Goal: Navigation & Orientation: Find specific page/section

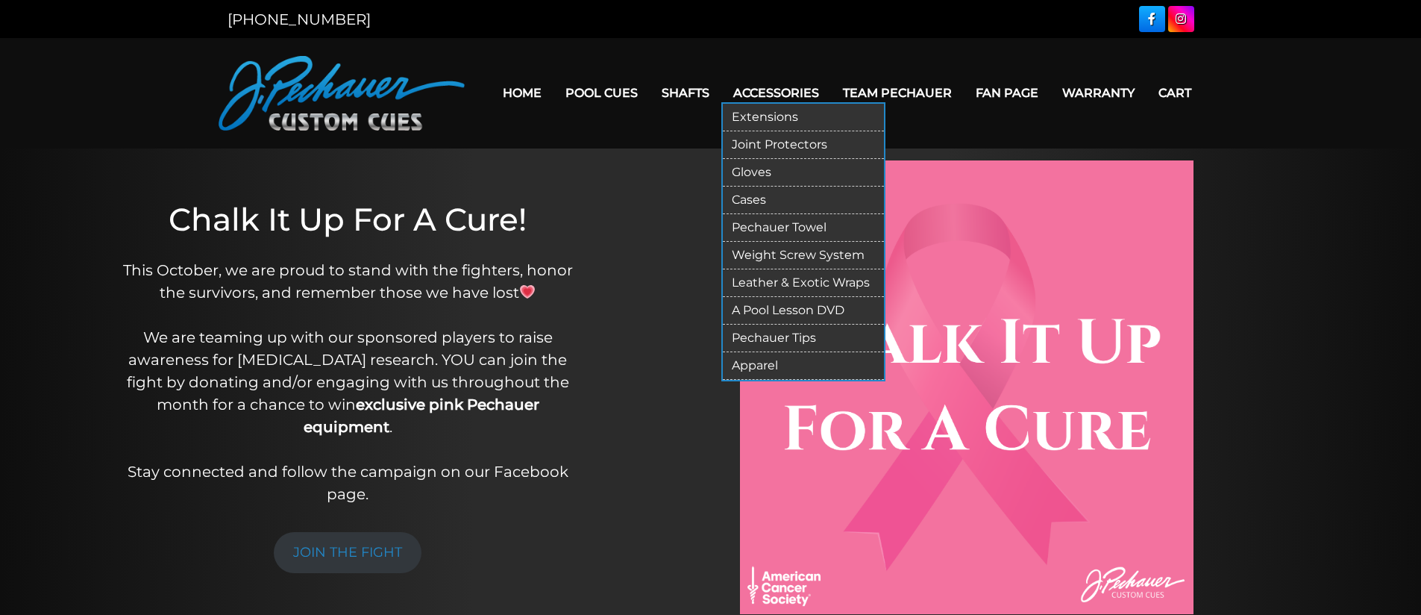
click at [784, 92] on link "Accessories" at bounding box center [776, 93] width 110 height 38
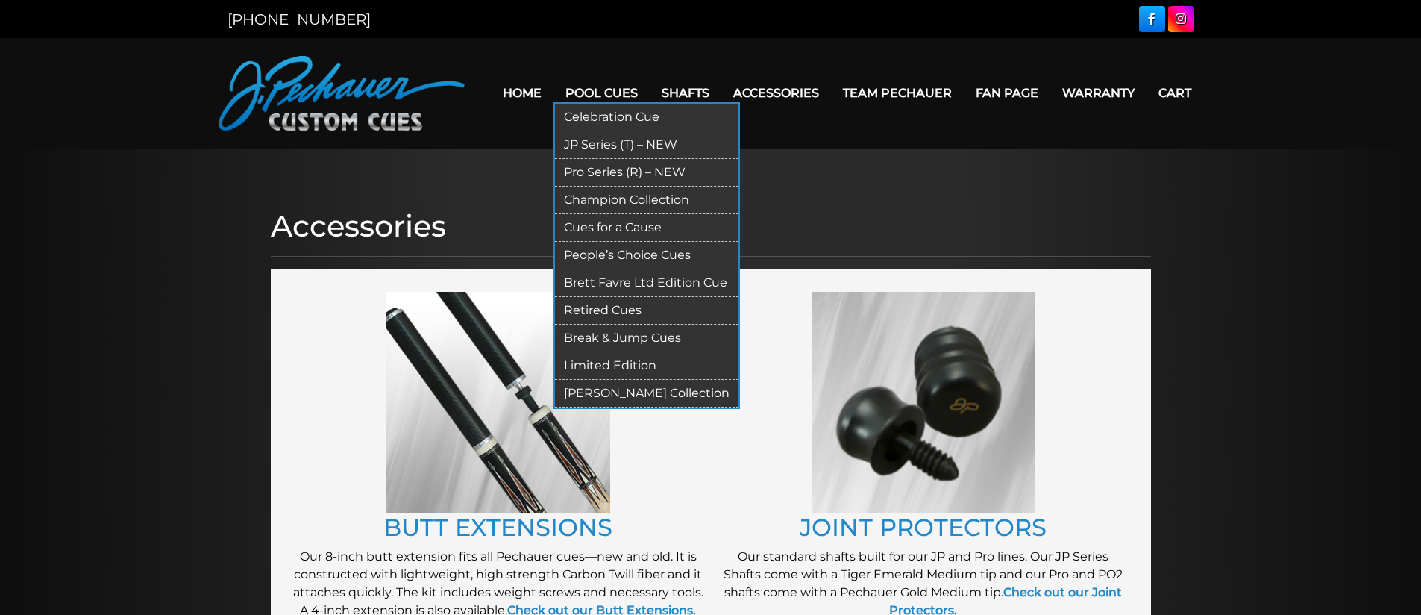
click at [607, 98] on link "Pool Cues" at bounding box center [601, 93] width 96 height 38
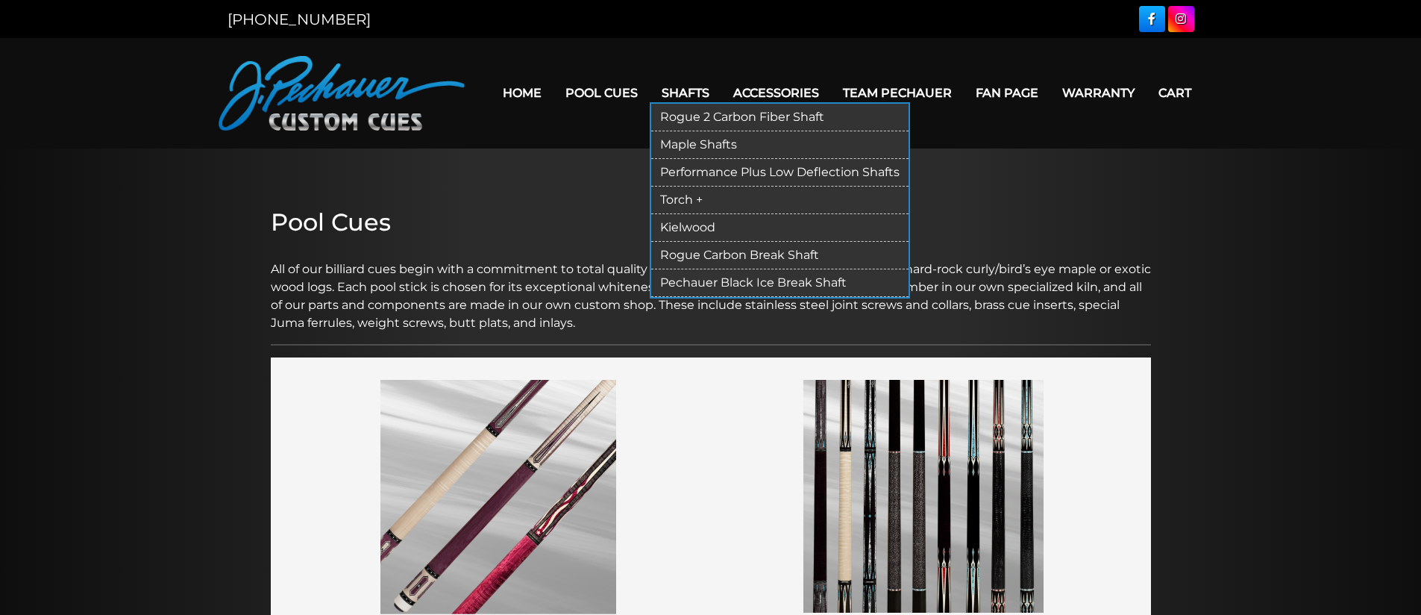
click at [694, 95] on link "Shafts" at bounding box center [686, 93] width 72 height 38
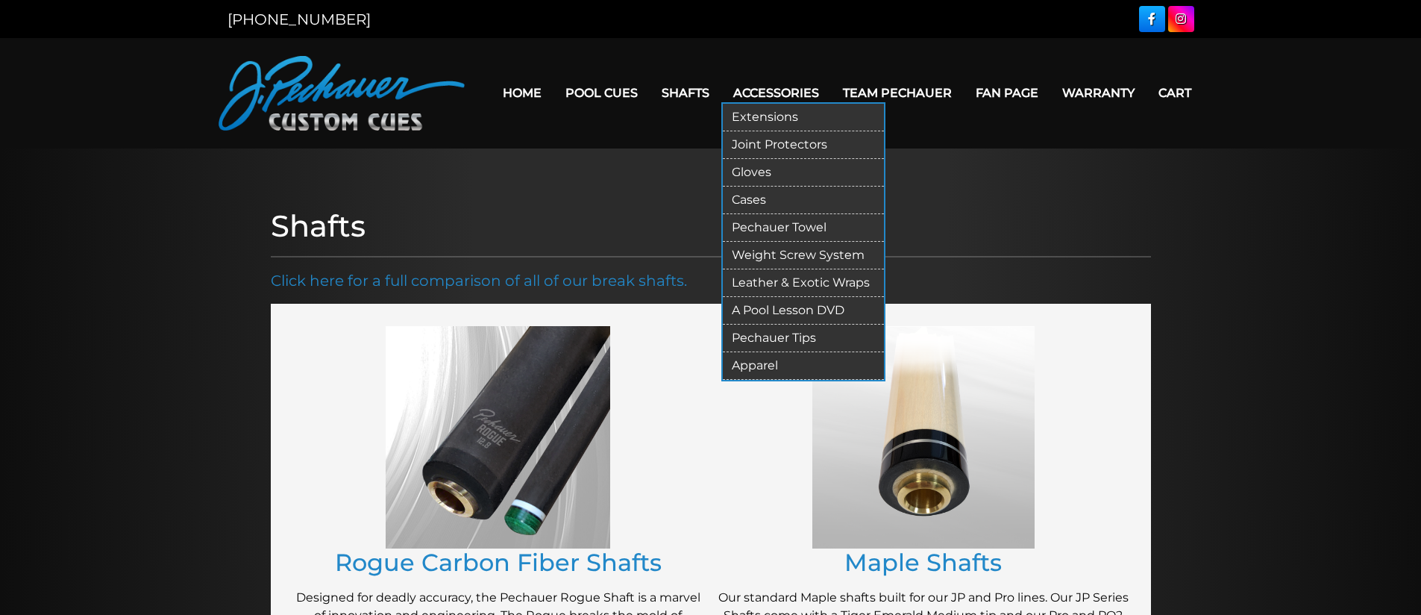
click at [757, 118] on link "Extensions" at bounding box center [803, 118] width 161 height 28
